Goal: Information Seeking & Learning: Learn about a topic

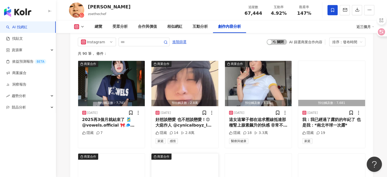
scroll to position [1528, 0]
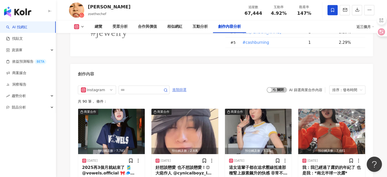
click at [187, 86] on span "進階篩選" at bounding box center [179, 90] width 14 height 8
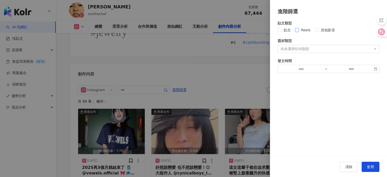
click at [296, 32] on label "Reels" at bounding box center [304, 30] width 18 height 6
click at [310, 48] on div "尚未選擇任何類型" at bounding box center [329, 49] width 102 height 8
click at [310, 48] on div "尚未選擇任何類型 藝術與娛樂 美妝時尚 氣候和環境 日常話題 教育與學習 家庭 財經 美食 命理占卜 遊戲 法政社會 生活風格 影視娛樂 醫療與健康 寵物 攝…" at bounding box center [329, 49] width 102 height 8
click at [370, 167] on span "套用" at bounding box center [370, 167] width 7 height 4
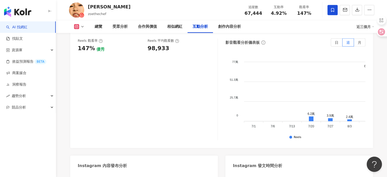
scroll to position [1324, 0]
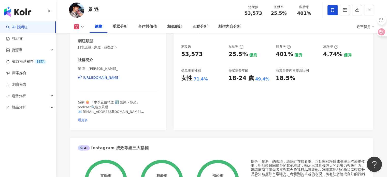
scroll to position [76, 0]
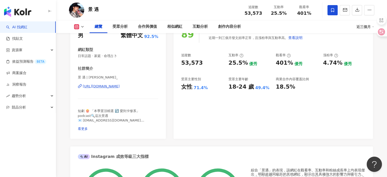
click at [119, 85] on div "https://www.instagram.com/jing_yu._/" at bounding box center [101, 86] width 37 height 5
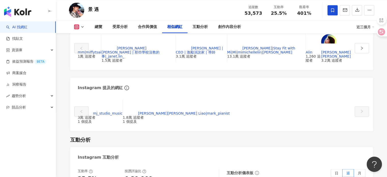
scroll to position [1019, 0]
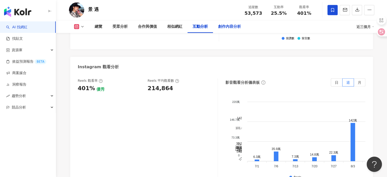
click at [226, 28] on div "創作內容分析" at bounding box center [229, 27] width 23 height 6
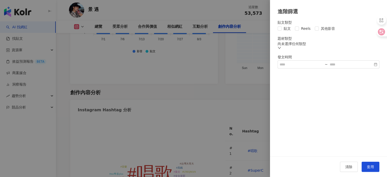
drag, startPoint x: 300, startPoint y: 31, endPoint x: 306, endPoint y: 36, distance: 8.5
click at [299, 30] on span "Reels" at bounding box center [306, 29] width 14 height 6
click at [375, 161] on div "清除 套用" at bounding box center [328, 166] width 117 height 21
click at [371, 167] on span "套用" at bounding box center [370, 167] width 7 height 4
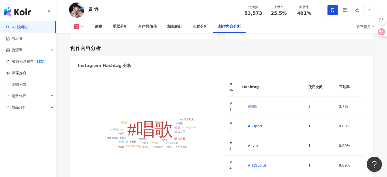
scroll to position [1546, 0]
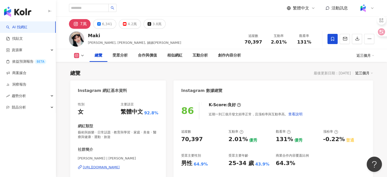
click at [116, 166] on div "https://www.instagram.com/makihagami/" at bounding box center [101, 167] width 37 height 5
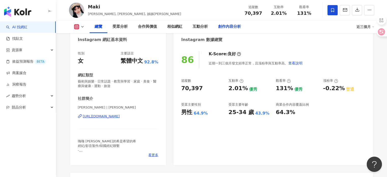
click at [232, 31] on div "創作內容分析" at bounding box center [229, 26] width 33 height 13
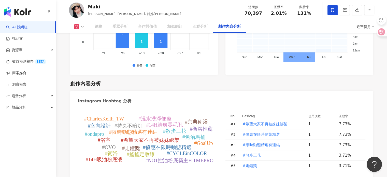
scroll to position [1622, 0]
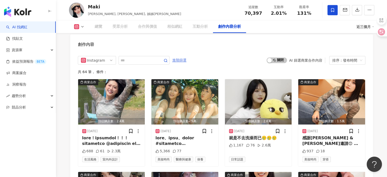
click at [187, 64] on span "進階篩選" at bounding box center [179, 60] width 14 height 8
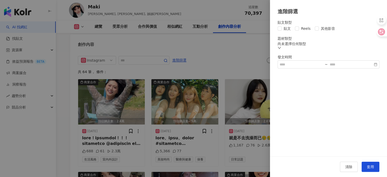
scroll to position [1469, 0]
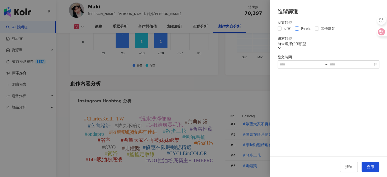
click at [301, 29] on span "Reels" at bounding box center [306, 29] width 14 height 6
click at [377, 170] on button "套用" at bounding box center [371, 167] width 18 height 10
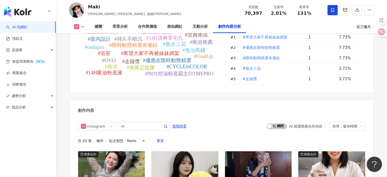
scroll to position [1577, 0]
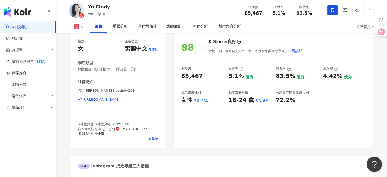
scroll to position [51, 0]
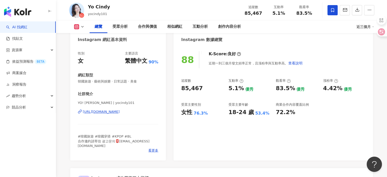
drag, startPoint x: 115, startPoint y: 112, endPoint x: 113, endPoint y: 107, distance: 5.3
click at [115, 112] on div "https://www.instagram.com/yocindy101/" at bounding box center [101, 112] width 37 height 5
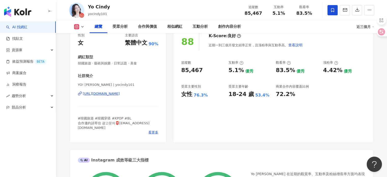
scroll to position [153, 0]
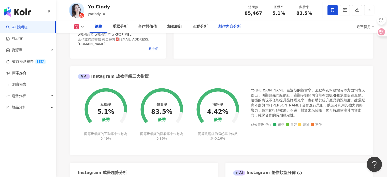
click at [227, 26] on div "創作內容分析" at bounding box center [229, 27] width 23 height 6
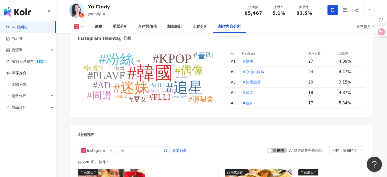
scroll to position [1506, 0]
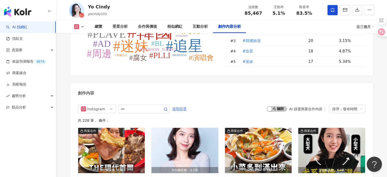
click at [187, 108] on span "進階篩選" at bounding box center [179, 109] width 14 height 8
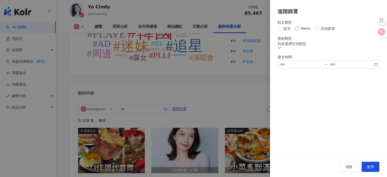
click at [300, 29] on span "Reels" at bounding box center [306, 29] width 14 height 6
click at [374, 166] on span "套用" at bounding box center [370, 167] width 7 height 4
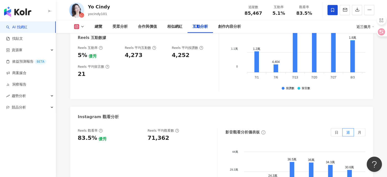
scroll to position [1071, 0]
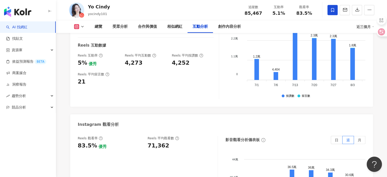
click at [121, 61] on div "Reels 互動率 5% 優秀 Reels 平均互動數 4,273 Reels 平均按讚數 4,252" at bounding box center [146, 60] width 136 height 14
drag, startPoint x: 121, startPoint y: 61, endPoint x: 134, endPoint y: 59, distance: 12.6
click at [134, 59] on div "Reels 互動率 5% 優秀 Reels 平均互動數 4,273 Reels 平均按讚數 4,252" at bounding box center [146, 60] width 136 height 14
click at [143, 59] on div "4,273" at bounding box center [146, 63] width 42 height 8
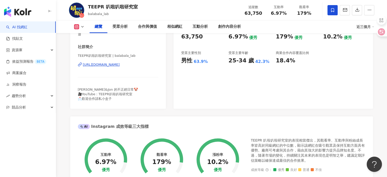
scroll to position [102, 0]
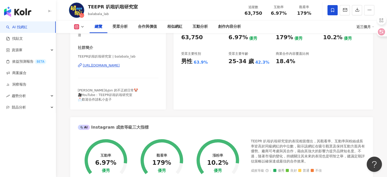
click at [109, 66] on div "[URL][DOMAIN_NAME]" at bounding box center [101, 65] width 37 height 5
click at [230, 29] on div "創作內容分析" at bounding box center [229, 27] width 23 height 6
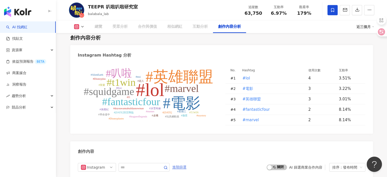
click at [187, 163] on span "進階篩選" at bounding box center [179, 167] width 14 height 8
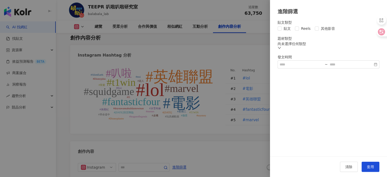
scroll to position [1533, 0]
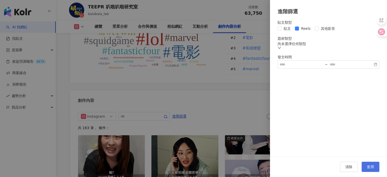
click at [377, 167] on button "套用" at bounding box center [371, 167] width 18 height 10
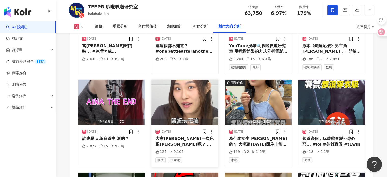
scroll to position [1696, 0]
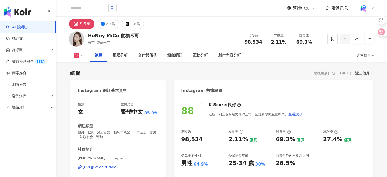
drag, startPoint x: 109, startPoint y: 91, endPoint x: 107, endPoint y: 86, distance: 5.4
click at [109, 165] on div "[URL][DOMAIN_NAME]" at bounding box center [101, 167] width 37 height 5
